Goal: Communication & Community: Answer question/provide support

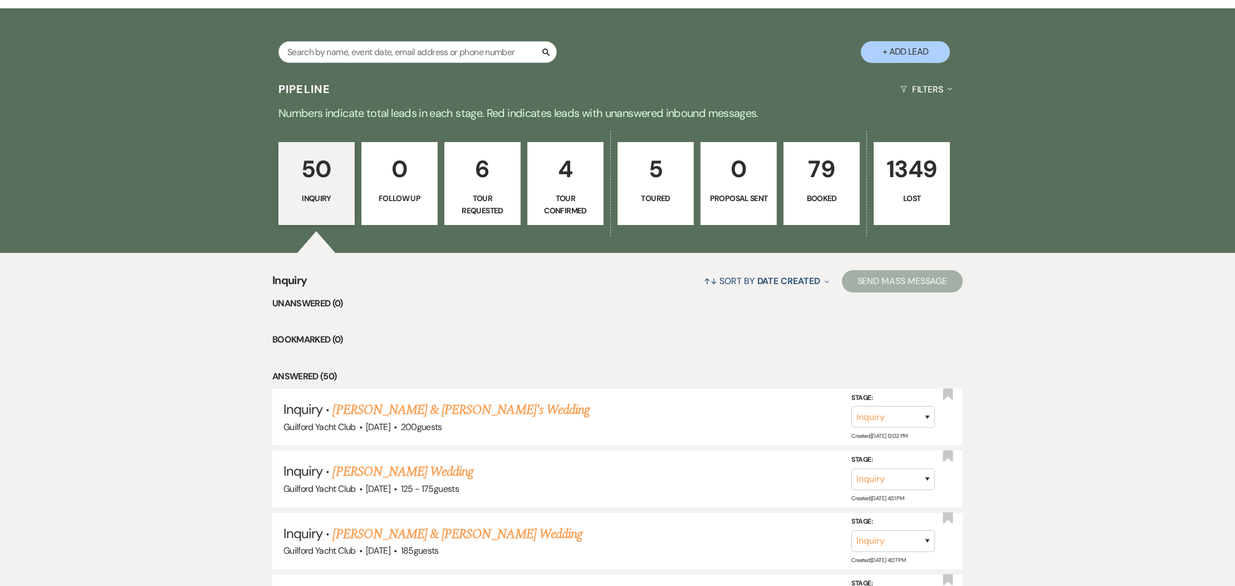
click at [395, 412] on link "[PERSON_NAME] & [PERSON_NAME]'s Wedding" at bounding box center [461, 410] width 257 height 20
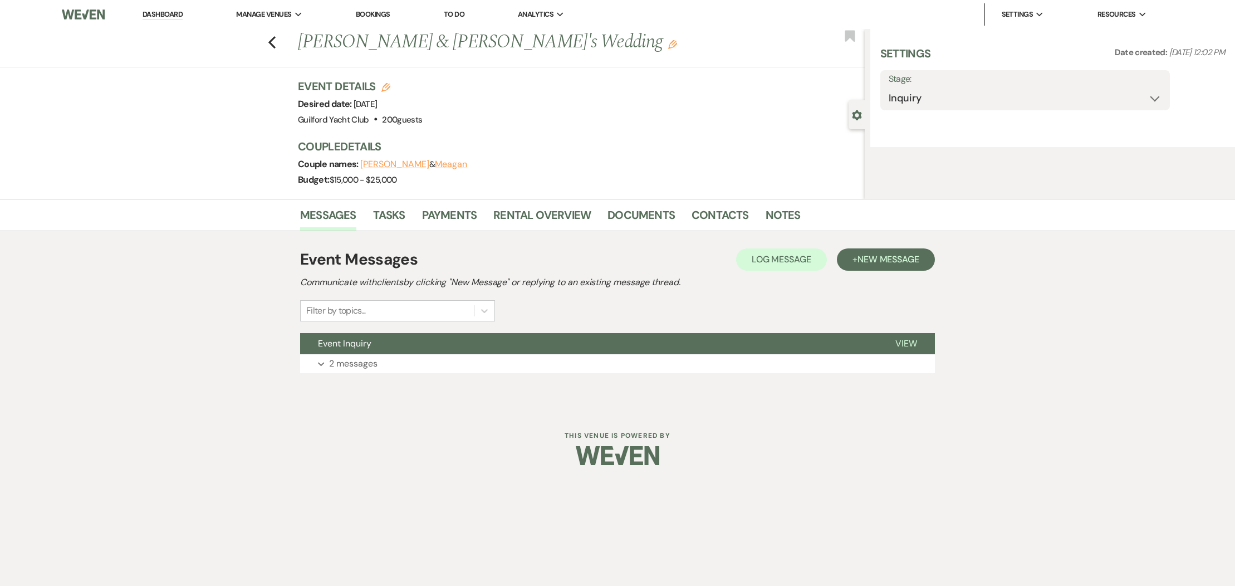
select select "5"
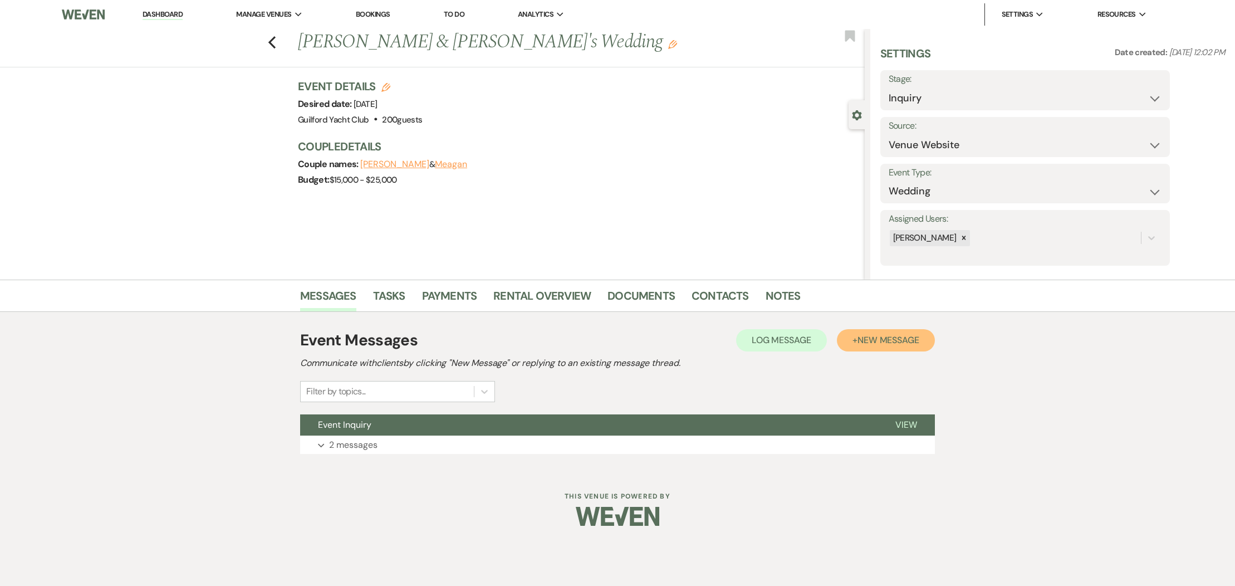
click at [900, 340] on span "New Message" at bounding box center [889, 340] width 62 height 12
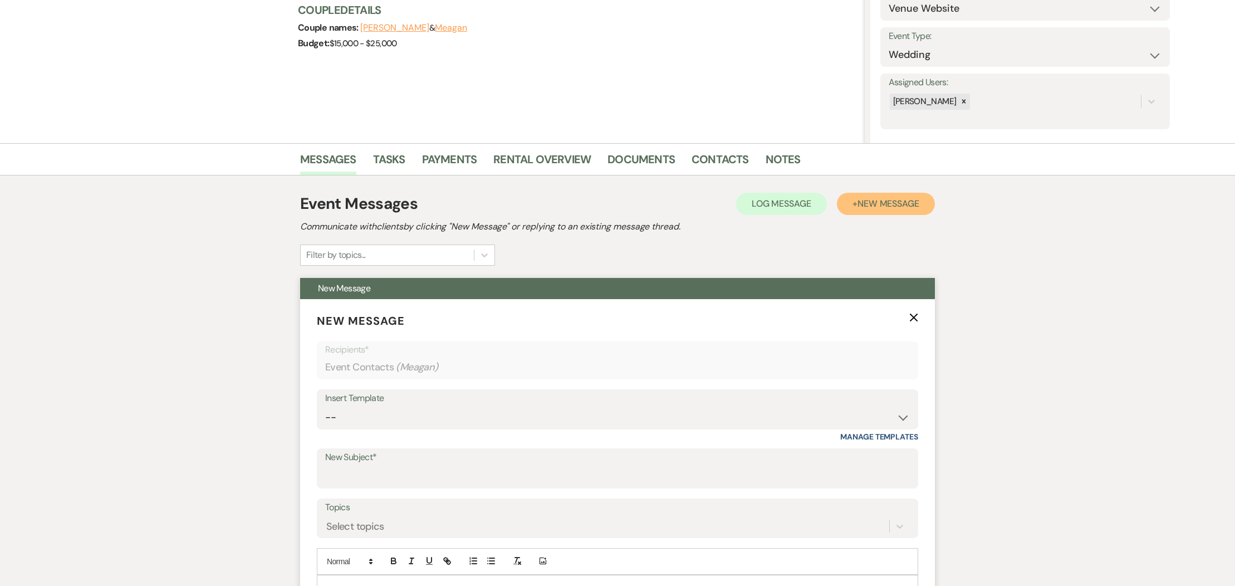
scroll to position [139, 0]
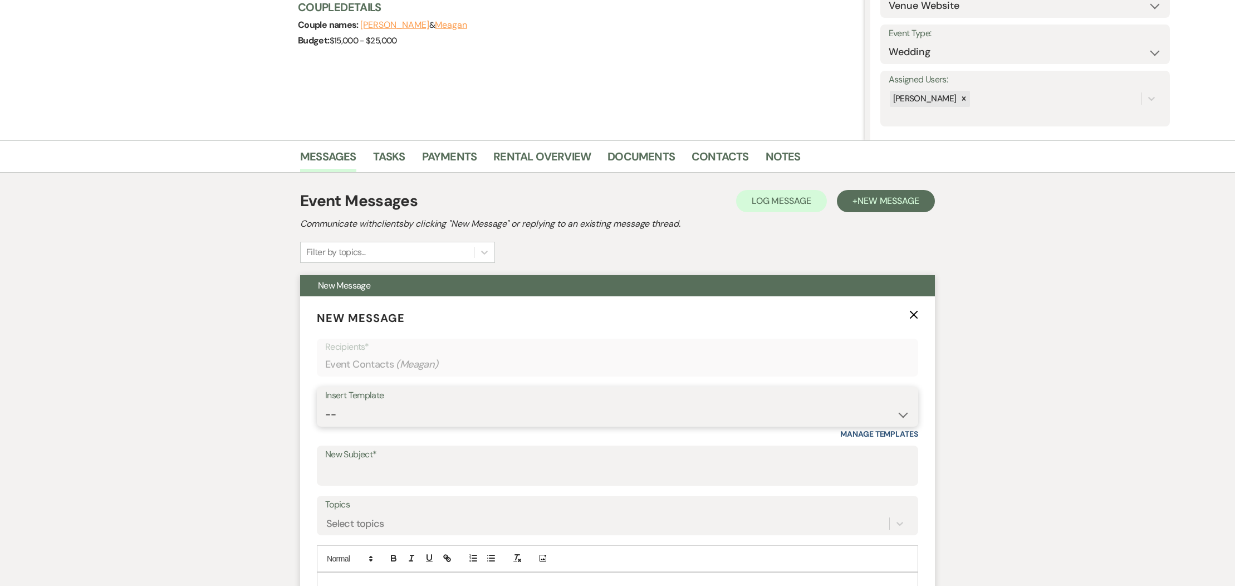
click at [386, 415] on select "-- Weven Planning Portal Introduction (Booked Events) Initial Inquiry Response …" at bounding box center [617, 415] width 585 height 22
select select "5833"
type input "Vendor COI forms"
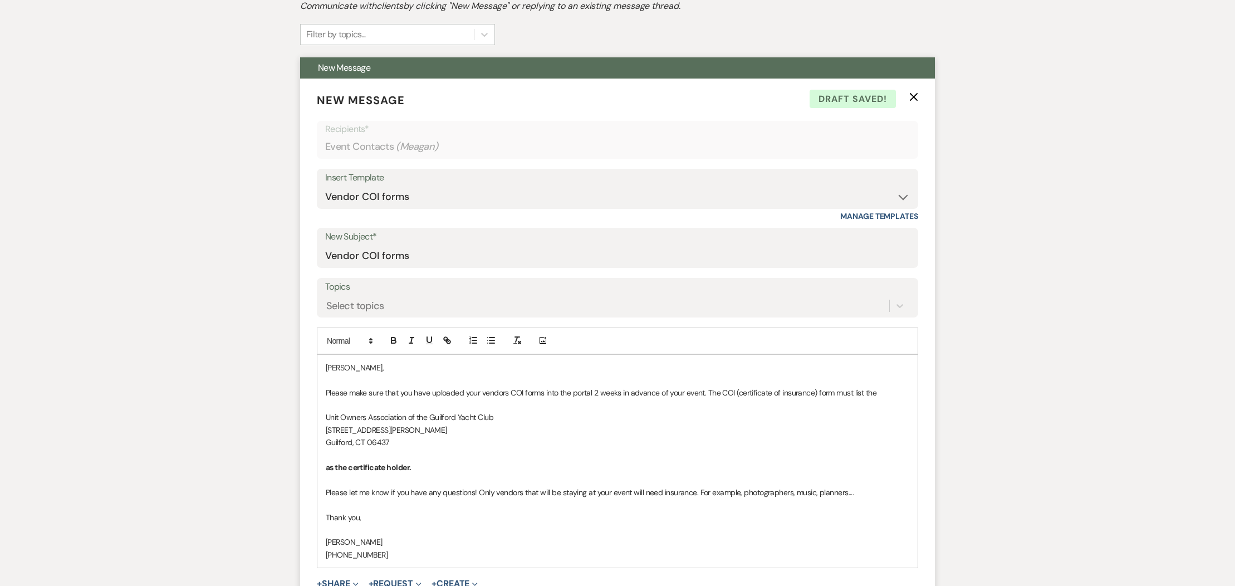
scroll to position [360, 0]
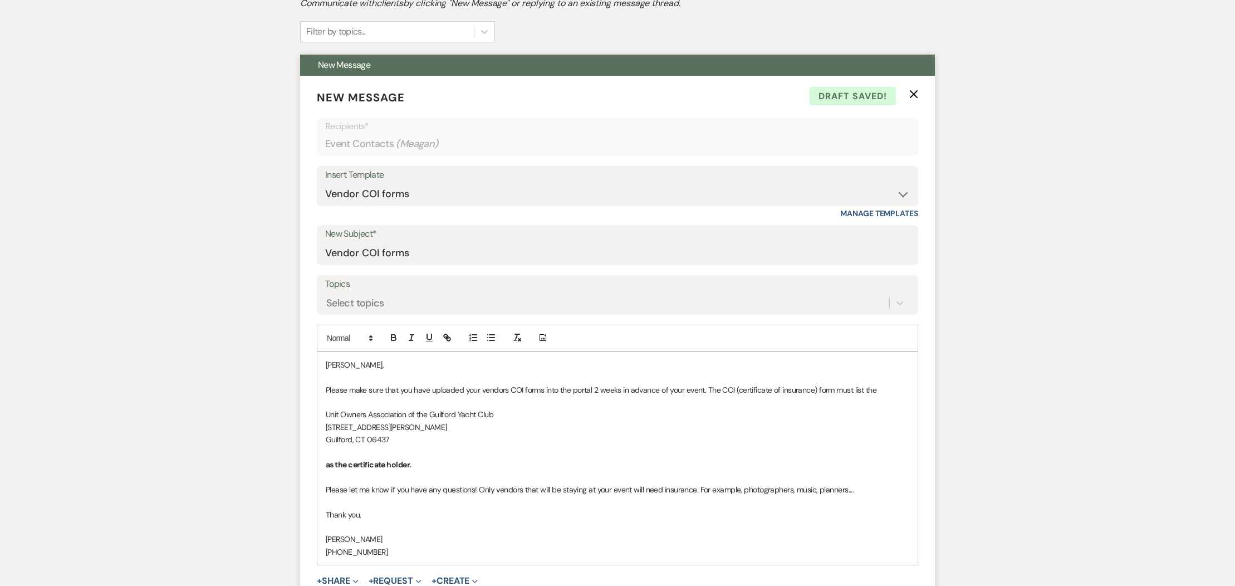
drag, startPoint x: 429, startPoint y: 468, endPoint x: 314, endPoint y: 404, distance: 131.6
click at [313, 404] on form "New Message X Draft saved! Recipients* Event Contacts ( Meagan ) Insert Templat…" at bounding box center [617, 359] width 635 height 567
copy div "Unit Owners Association of the Guilford Yacht Club [STREET_ADDRESS][PERSON_NAME…"
